Goal: Check status: Check status

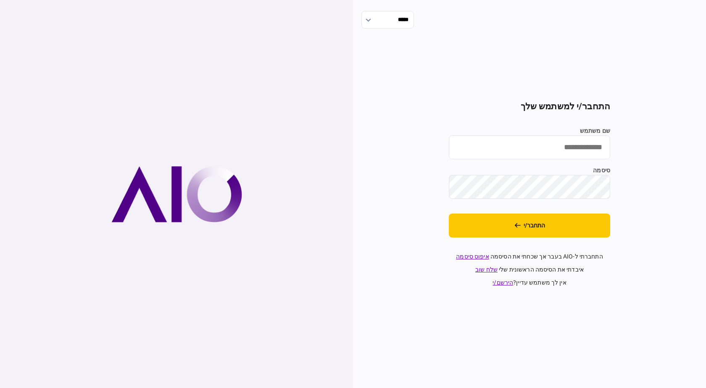
click at [590, 164] on div "שם משתמש סיסמה" at bounding box center [529, 162] width 161 height 72
click at [590, 152] on input "שם משתמש" at bounding box center [529, 147] width 161 height 24
type input "**********"
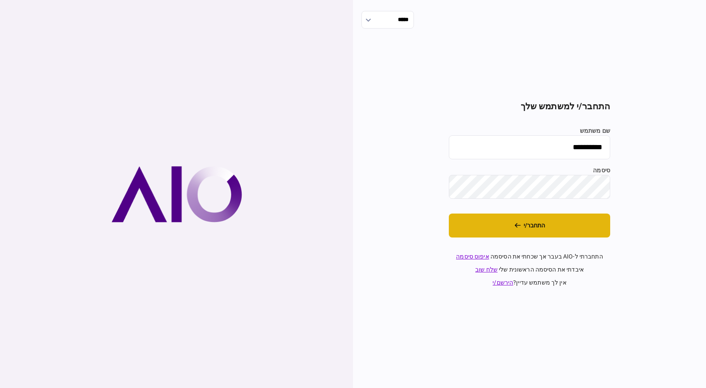
click at [526, 236] on button "התחבר/י" at bounding box center [529, 225] width 161 height 24
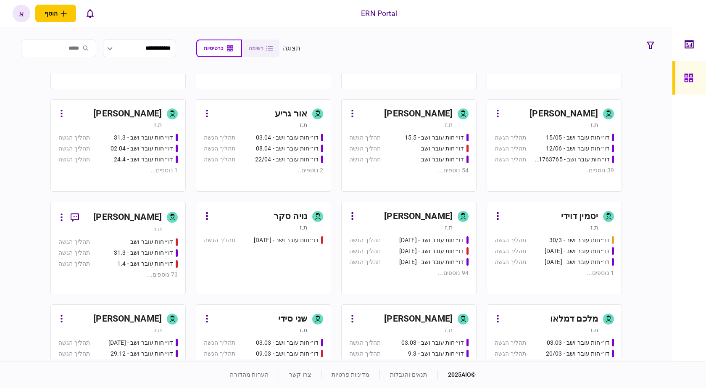
scroll to position [269, 0]
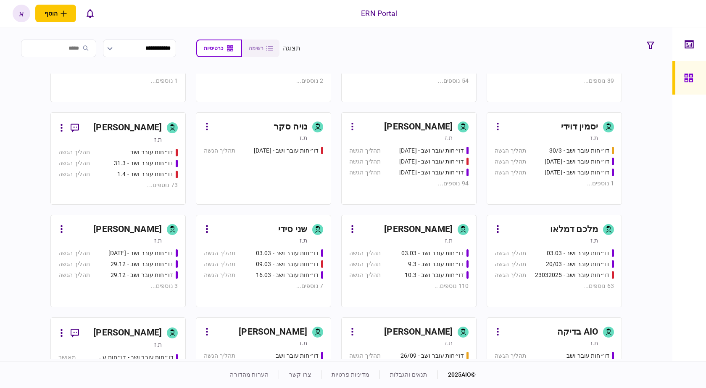
click at [402, 231] on div "[PERSON_NAME]" at bounding box center [406, 229] width 94 height 13
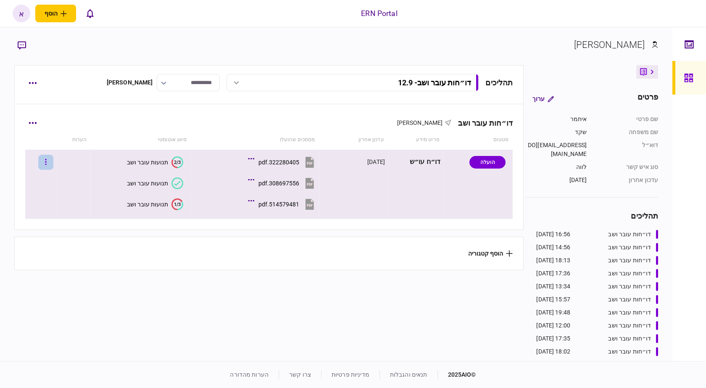
click at [47, 159] on icon "button" at bounding box center [46, 162] width 2 height 8
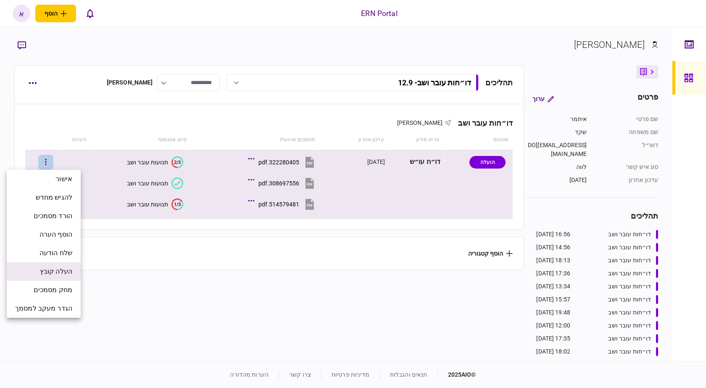
click at [49, 269] on span "העלה קובץ" at bounding box center [56, 271] width 32 height 10
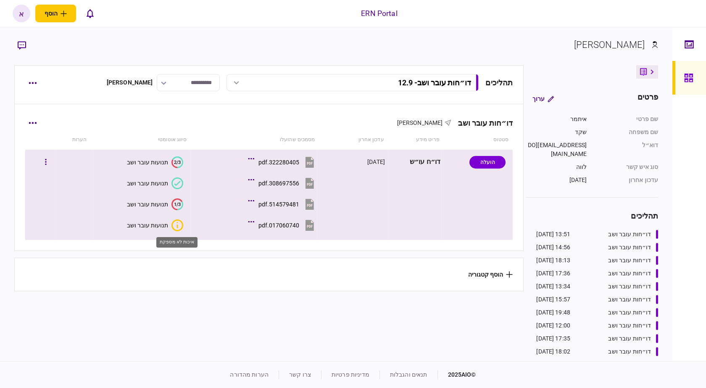
click at [171, 226] on icon "איכות לא מספקת" at bounding box center [177, 225] width 12 height 12
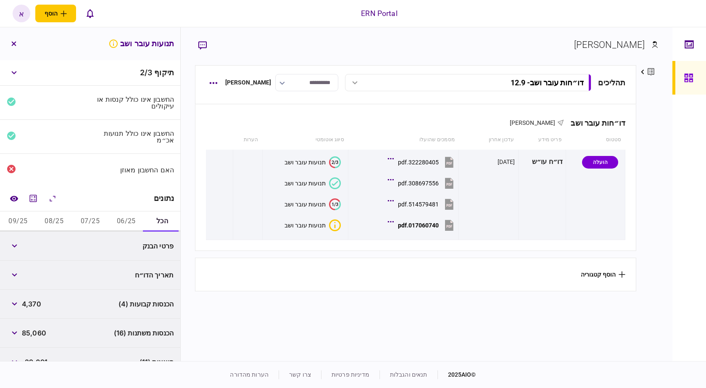
click at [131, 219] on button "06/25" at bounding box center [126, 221] width 36 height 20
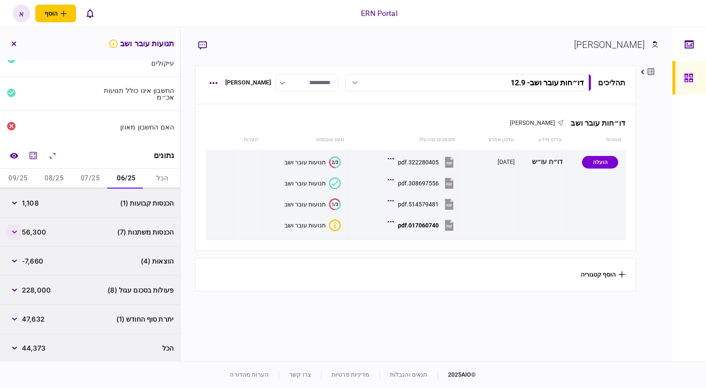
click at [14, 230] on icon "button" at bounding box center [14, 231] width 5 height 3
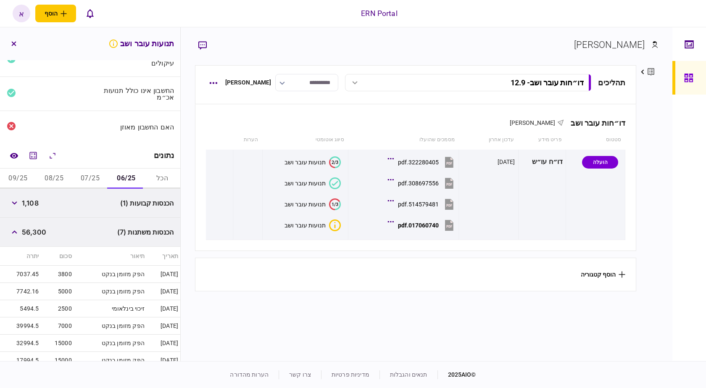
scroll to position [182, 0]
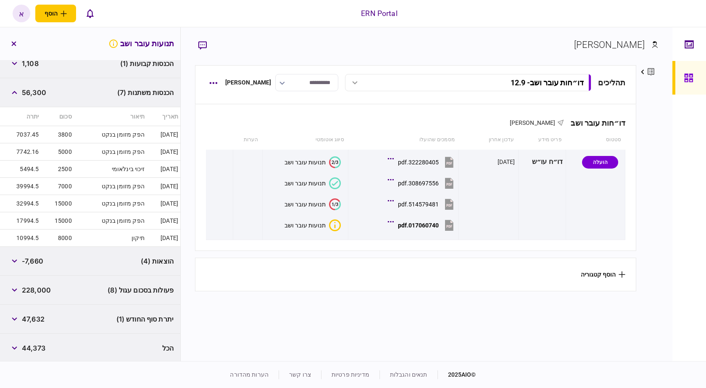
click at [33, 261] on span "-7,660" at bounding box center [32, 261] width 21 height 10
click at [16, 259] on icon "button" at bounding box center [14, 260] width 5 height 3
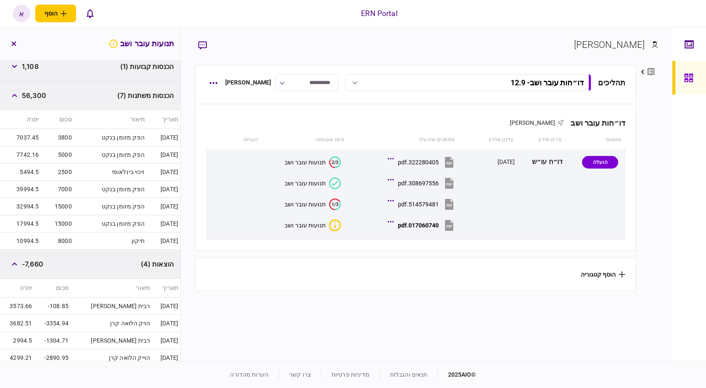
scroll to position [0, 0]
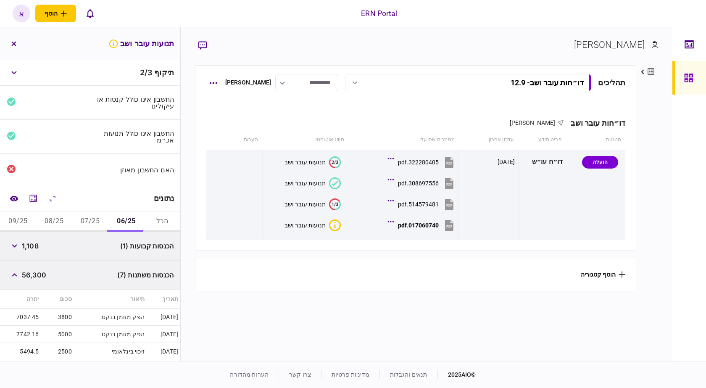
click at [37, 244] on span "1,108" at bounding box center [30, 246] width 17 height 10
copy span "1,108"
click at [36, 276] on span "56,300" at bounding box center [34, 275] width 24 height 10
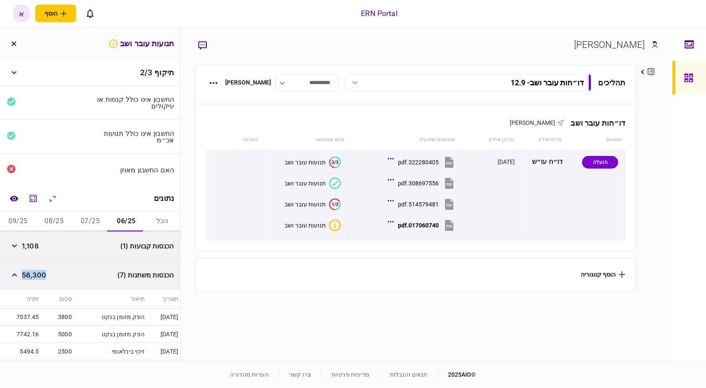
copy span "56,300"
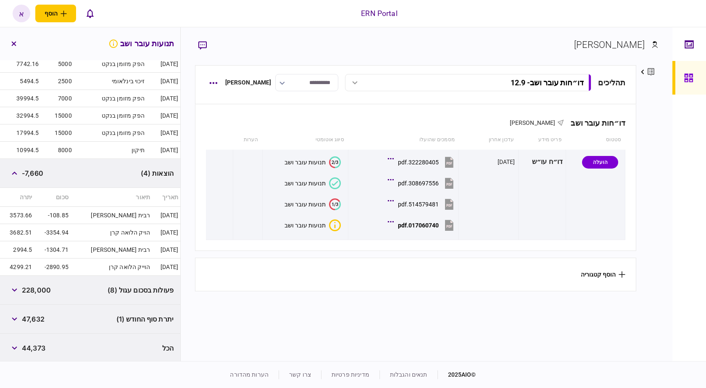
click at [39, 314] on span "47,632" at bounding box center [33, 319] width 23 height 10
click at [39, 315] on span "47,632" at bounding box center [33, 319] width 23 height 10
copy span "47,632"
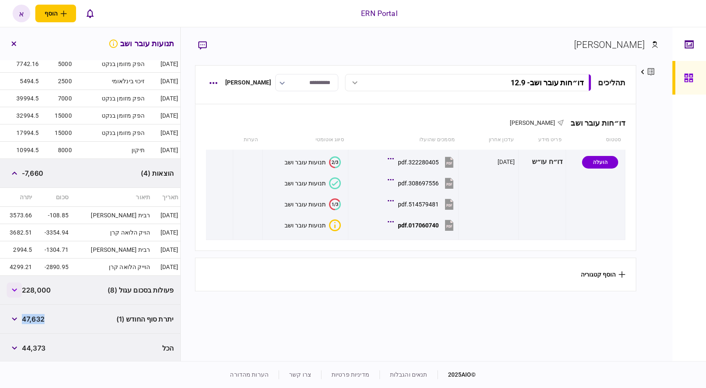
click at [12, 290] on button "button" at bounding box center [14, 289] width 15 height 15
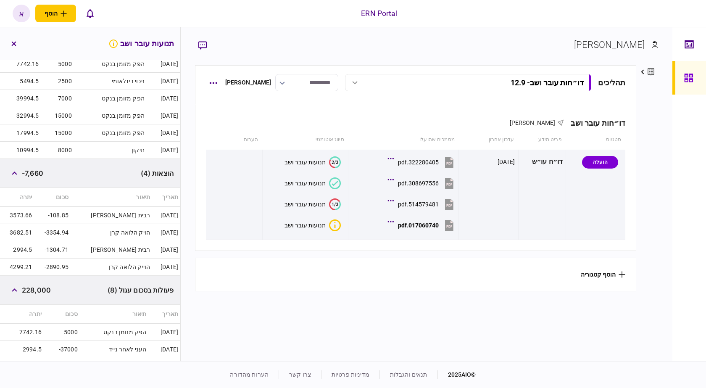
scroll to position [427, 0]
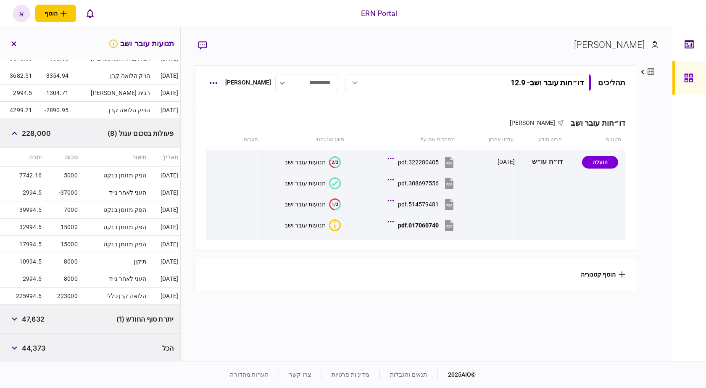
click at [71, 294] on td "223000" at bounding box center [62, 295] width 36 height 17
click at [71, 293] on td "223000" at bounding box center [62, 295] width 36 height 17
copy td "223000"
click at [40, 318] on span "47,632" at bounding box center [33, 319] width 23 height 10
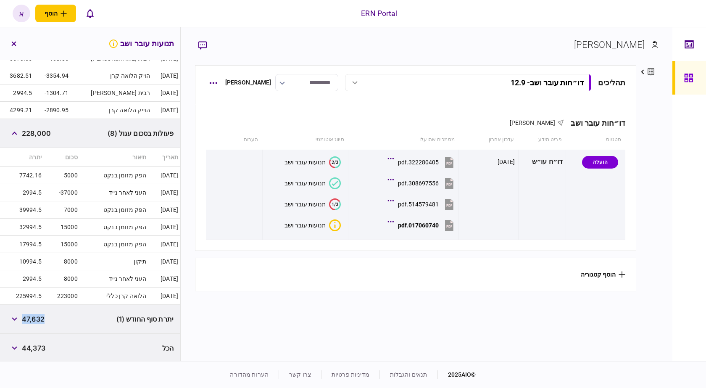
click at [42, 320] on span "47,632" at bounding box center [33, 319] width 23 height 10
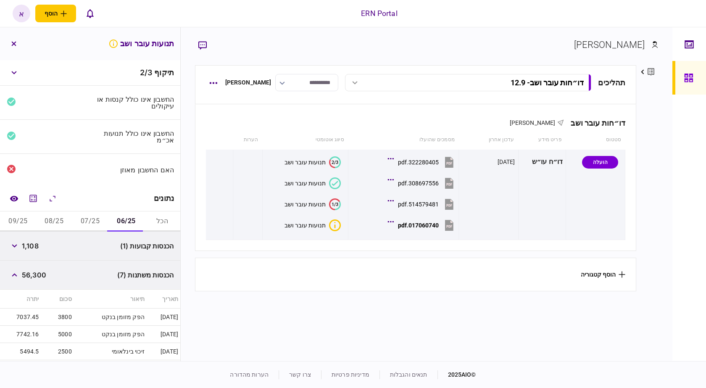
click at [94, 215] on button "07/25" at bounding box center [90, 221] width 36 height 20
click at [37, 245] on span "1,108" at bounding box center [30, 246] width 17 height 10
copy span "1,108"
click at [39, 272] on span "10,260" at bounding box center [33, 275] width 23 height 10
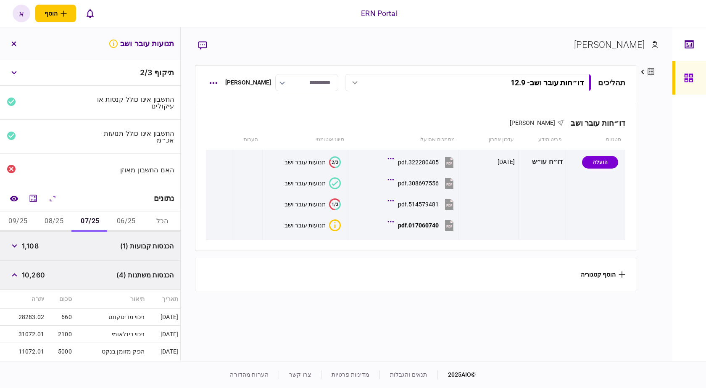
click at [39, 272] on span "10,260" at bounding box center [33, 275] width 23 height 10
copy span "10,260"
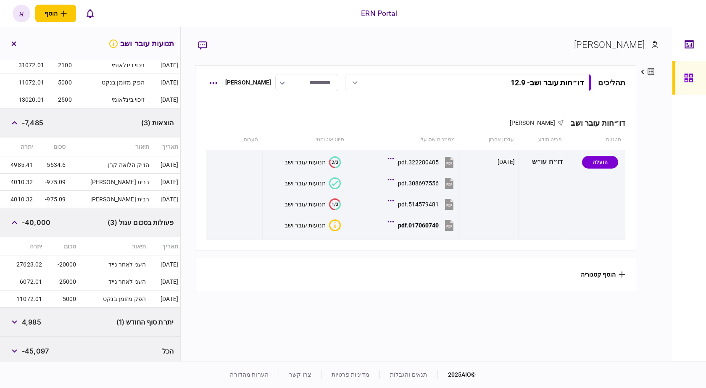
scroll to position [272, 0]
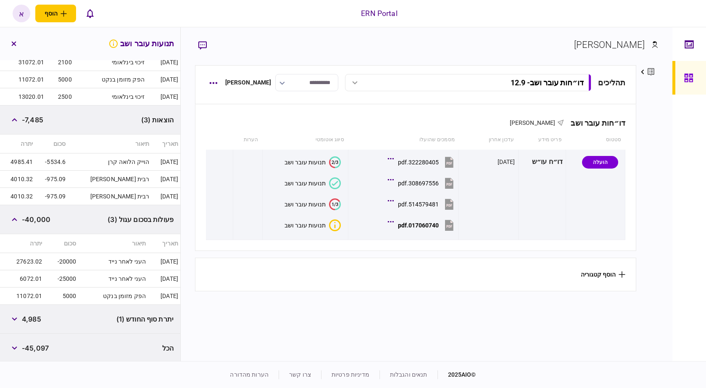
click at [37, 315] on span "4,985" at bounding box center [31, 319] width 19 height 10
copy span "4,985"
click at [32, 117] on span "-7,485" at bounding box center [32, 120] width 21 height 10
click at [39, 121] on span "-7,485" at bounding box center [32, 120] width 21 height 10
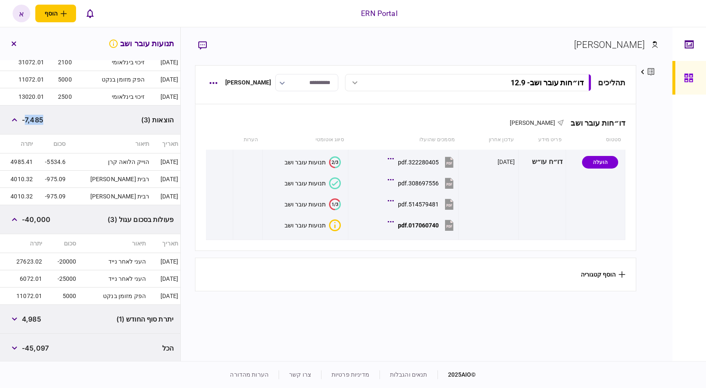
click at [39, 121] on span "-7,485" at bounding box center [32, 120] width 21 height 10
copy div "-7,485"
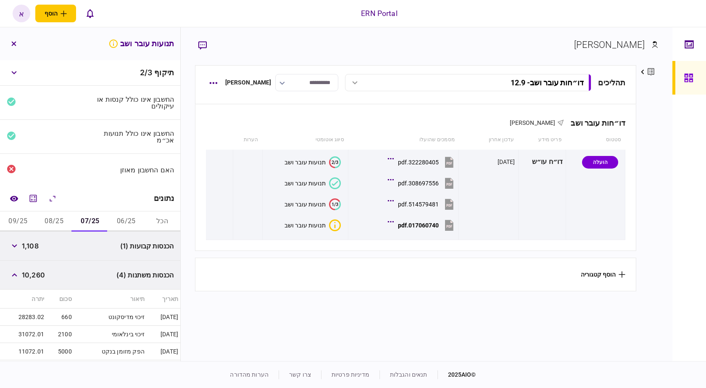
click at [131, 218] on button "06/25" at bounding box center [126, 221] width 36 height 20
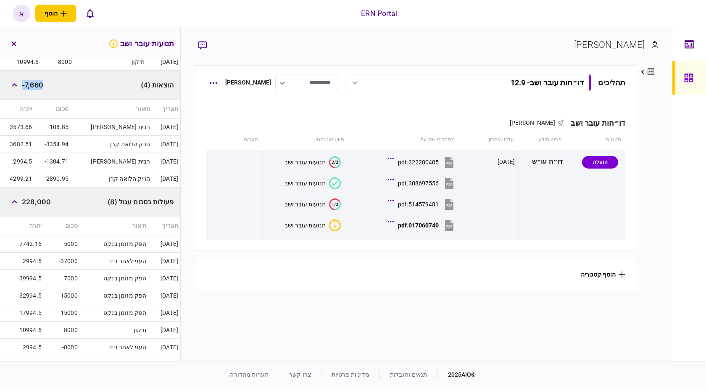
scroll to position [269, 0]
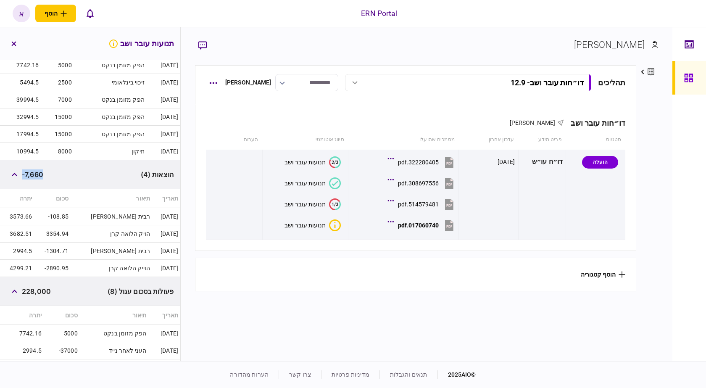
click at [38, 174] on span "-7,660" at bounding box center [32, 174] width 21 height 10
click at [37, 174] on span "-7,660" at bounding box center [32, 174] width 21 height 10
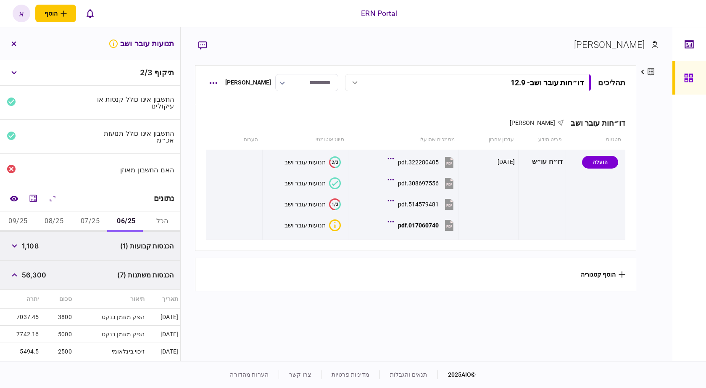
click at [97, 218] on button "07/25" at bounding box center [90, 221] width 36 height 20
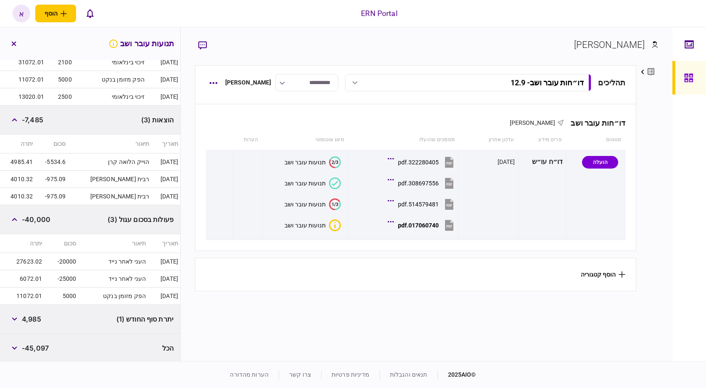
click at [36, 125] on div "-7,485" at bounding box center [25, 119] width 37 height 15
copy span "7,485"
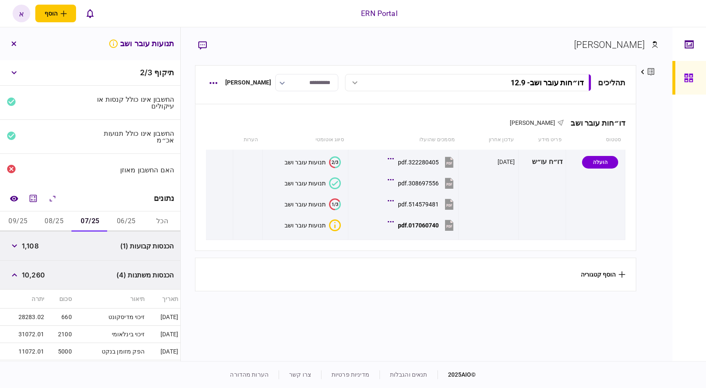
click at [66, 216] on button "08/25" at bounding box center [54, 221] width 36 height 20
click at [31, 244] on span "1,129" at bounding box center [30, 246] width 16 height 10
copy span "1,129"
click at [35, 277] on span "16,400" at bounding box center [34, 275] width 24 height 10
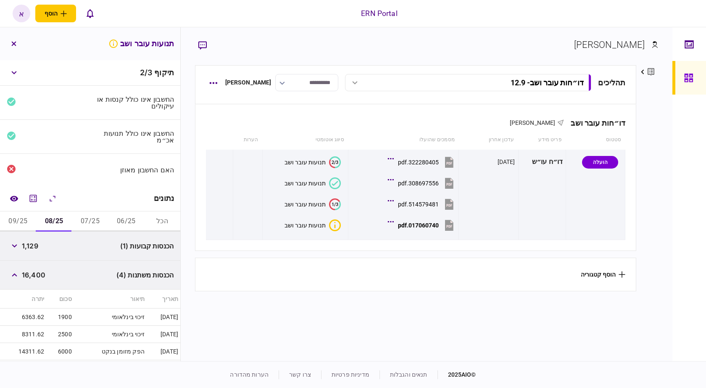
click at [35, 277] on span "16,400" at bounding box center [34, 275] width 24 height 10
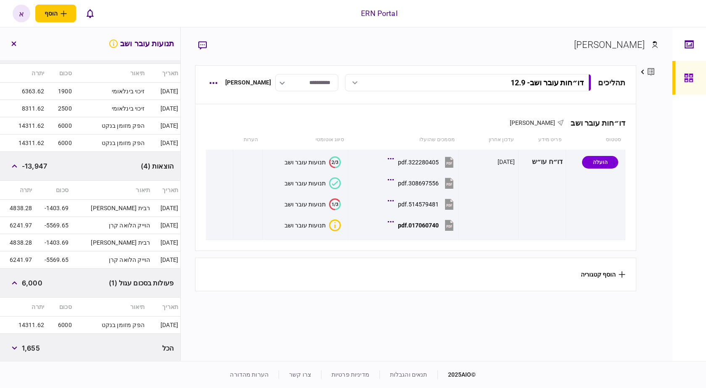
click at [33, 164] on span "-13,947" at bounding box center [34, 166] width 25 height 10
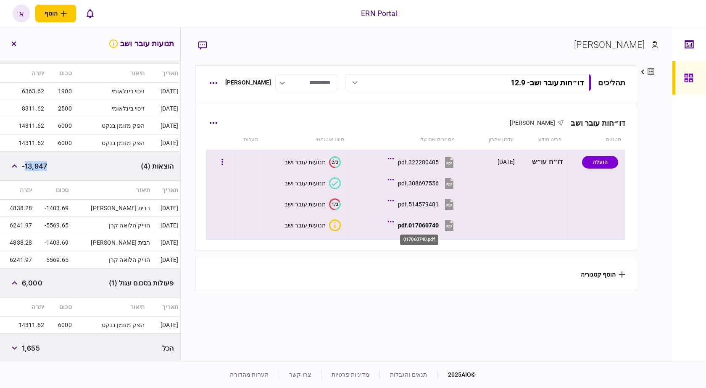
click at [435, 227] on div "017060740.pdf" at bounding box center [418, 225] width 41 height 7
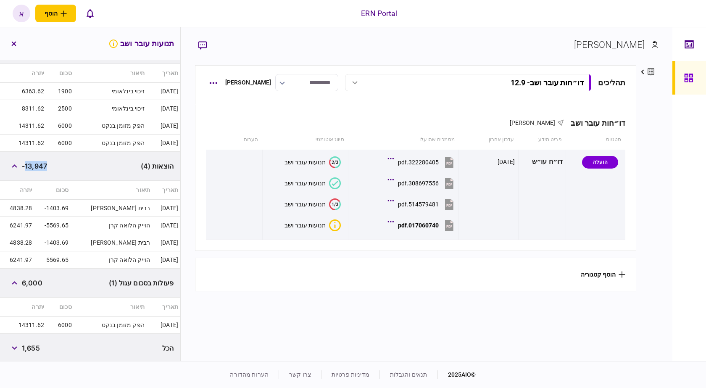
scroll to position [0, 0]
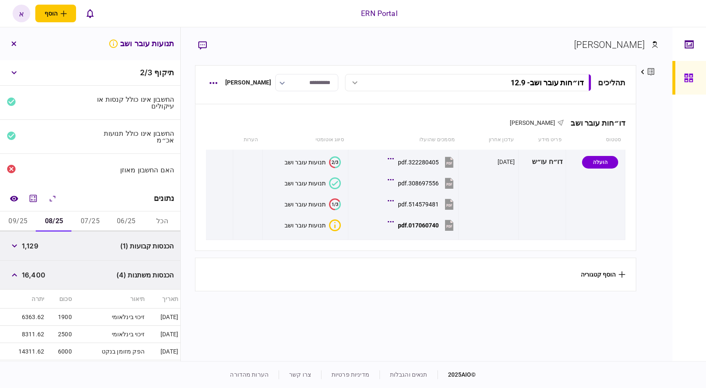
click at [28, 218] on button "09/25" at bounding box center [18, 221] width 36 height 20
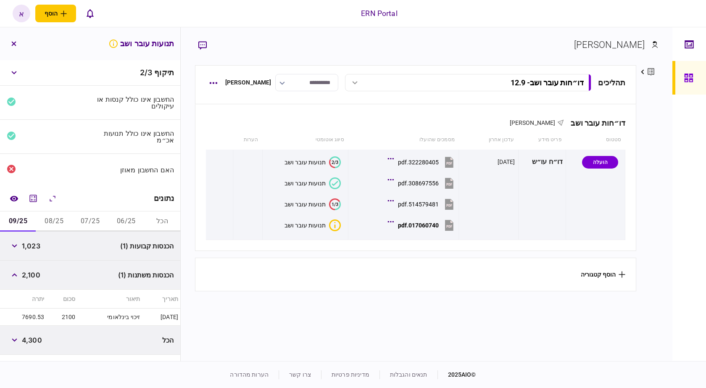
click at [36, 242] on span "1,023" at bounding box center [31, 246] width 18 height 10
click at [26, 271] on span "2,100" at bounding box center [31, 275] width 18 height 10
click at [28, 271] on span "2,100" at bounding box center [31, 275] width 18 height 10
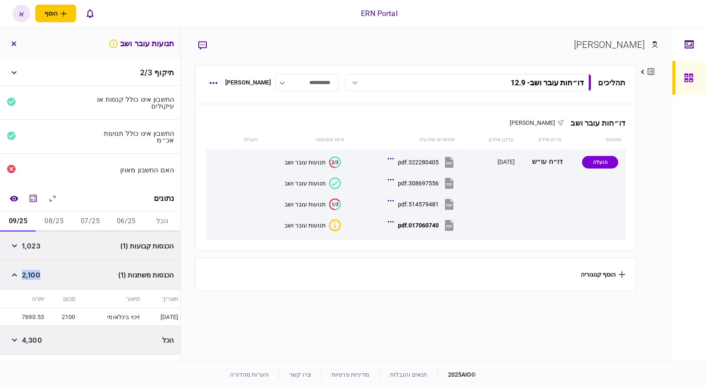
click at [28, 271] on span "2,100" at bounding box center [31, 275] width 18 height 10
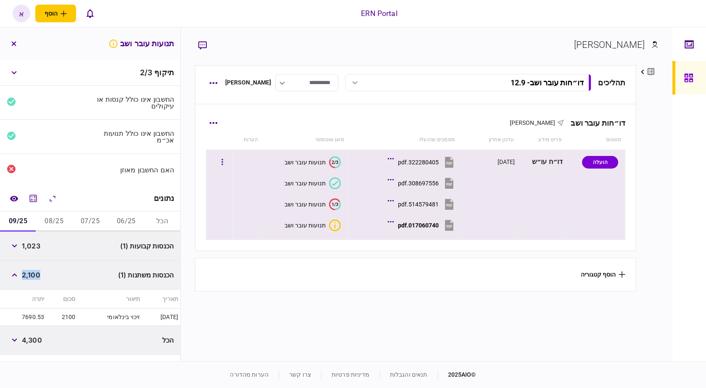
click at [423, 222] on div "017060740.pdf" at bounding box center [418, 225] width 41 height 7
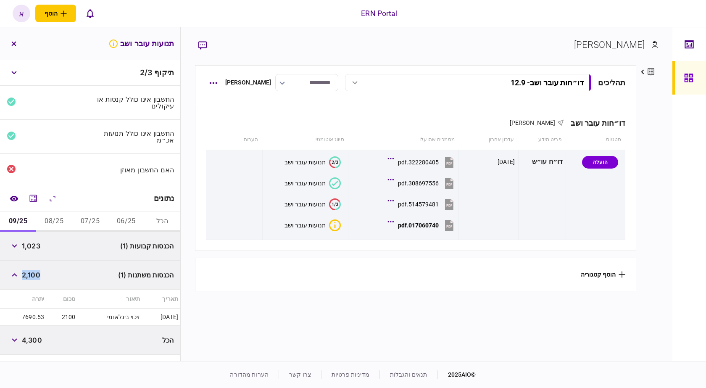
click at [50, 222] on button "08/25" at bounding box center [54, 221] width 36 height 20
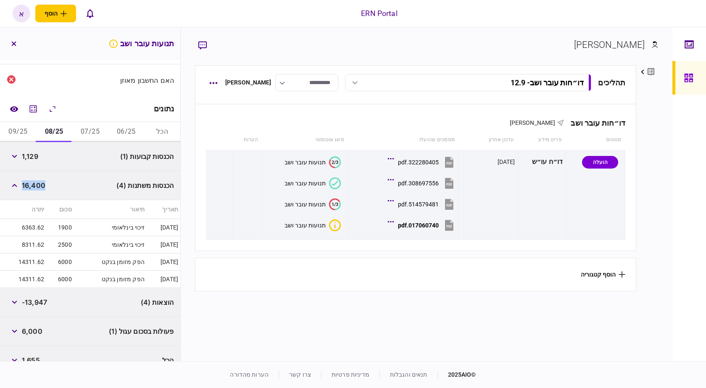
scroll to position [102, 0]
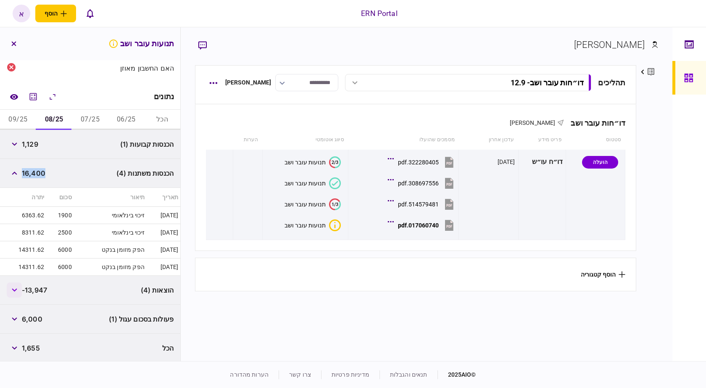
click at [17, 289] on icon "button" at bounding box center [14, 289] width 5 height 3
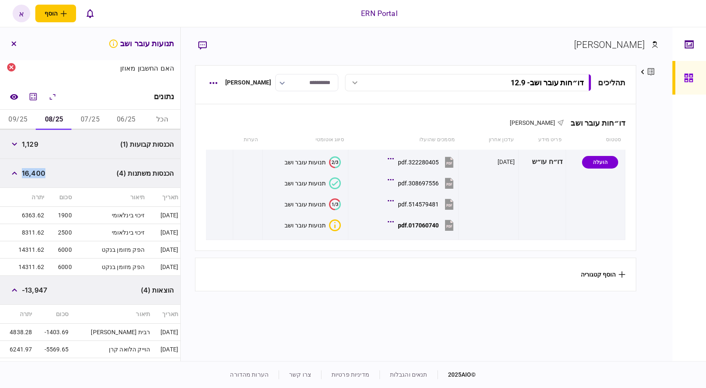
scroll to position [147, 0]
